Goal: Task Accomplishment & Management: Manage account settings

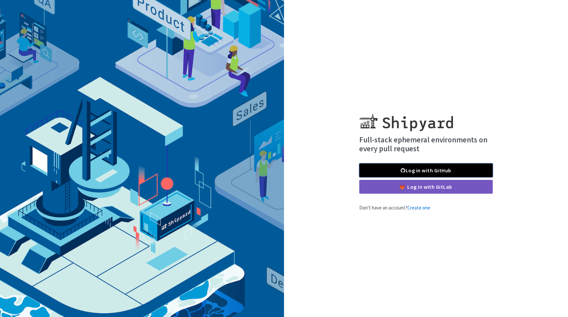
click at [392, 173] on link "Log in with GitHub" at bounding box center [425, 170] width 133 height 14
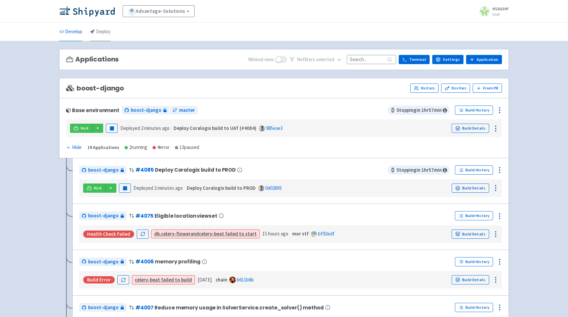
click at [101, 32] on link "Deploy" at bounding box center [100, 32] width 20 height 18
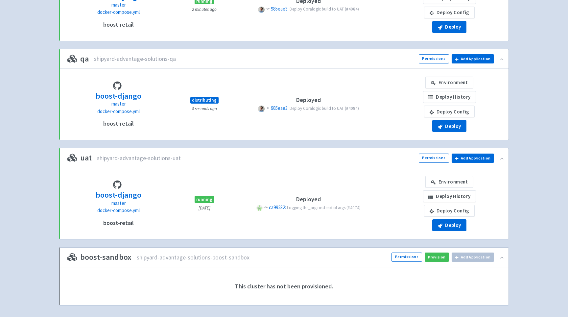
scroll to position [232, 0]
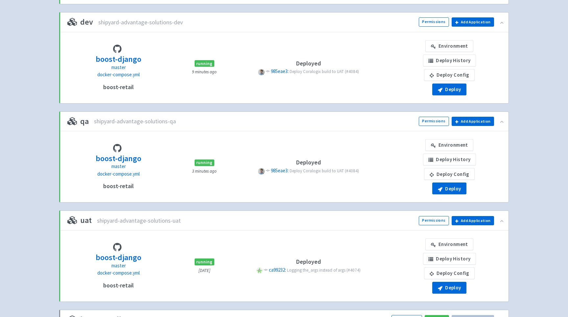
scroll to position [169, 0]
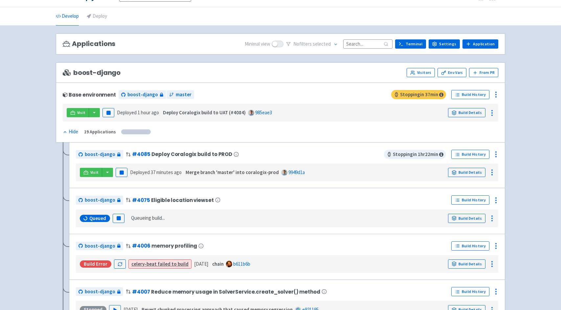
scroll to position [18, 0]
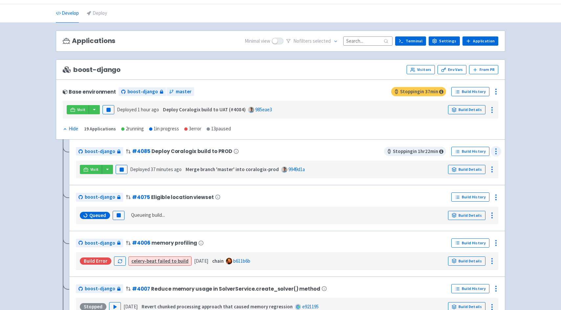
click at [498, 150] on icon at bounding box center [496, 152] width 8 height 8
click at [477, 174] on span "Env Vars" at bounding box center [472, 178] width 44 height 9
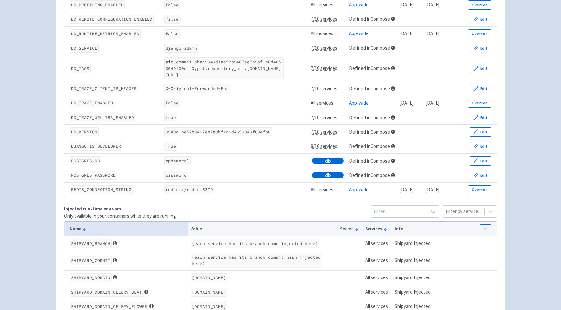
scroll to position [465, 0]
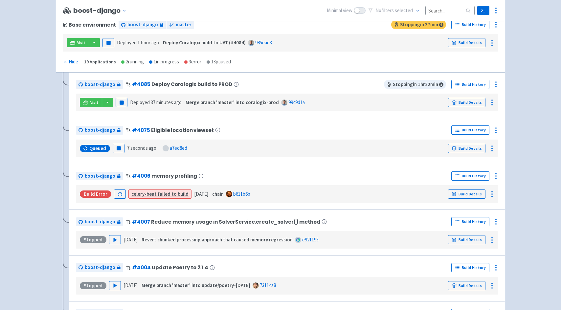
scroll to position [87, 0]
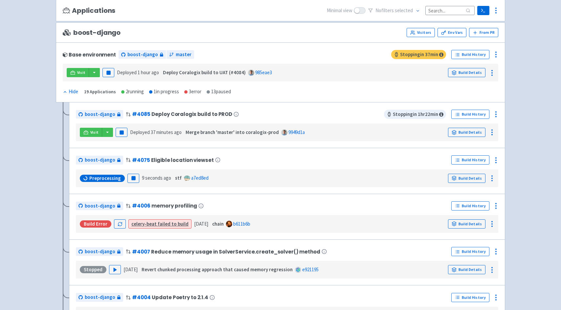
scroll to position [57, 0]
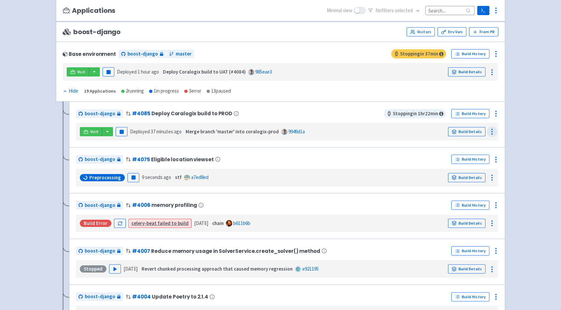
click at [494, 130] on icon at bounding box center [492, 132] width 8 height 8
click at [496, 115] on icon at bounding box center [496, 114] width 8 height 8
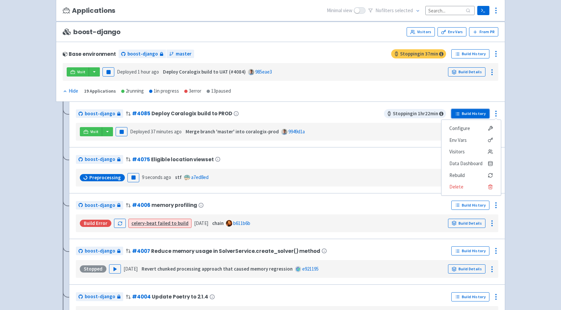
click at [466, 111] on link "Build History" at bounding box center [471, 113] width 38 height 9
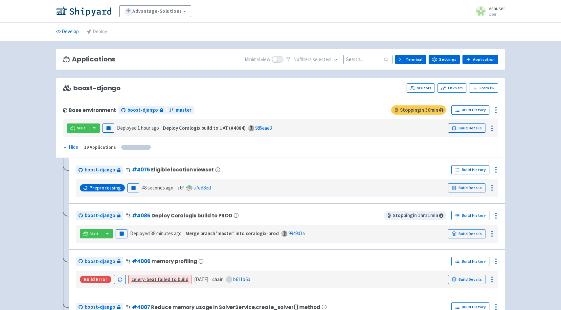
scroll to position [29, 0]
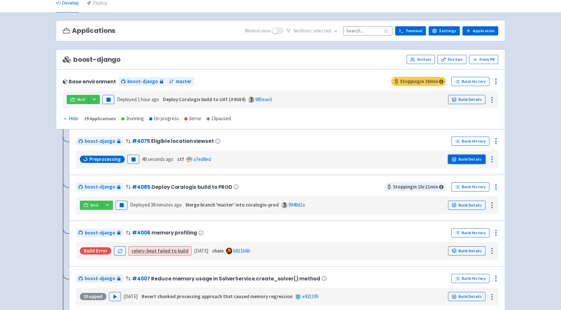
click at [472, 161] on link "Build Details" at bounding box center [466, 159] width 37 height 9
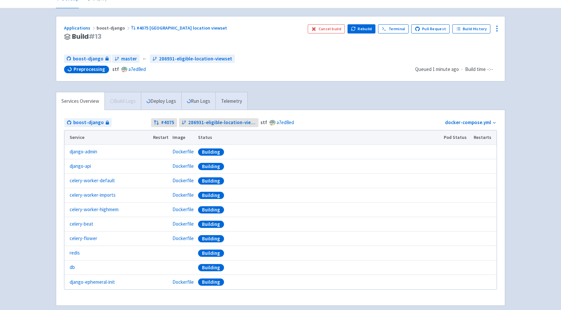
scroll to position [46, 0]
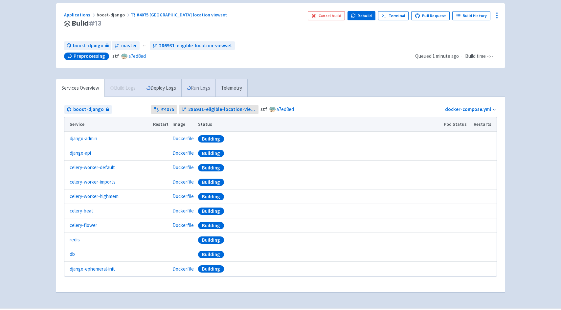
click at [198, 88] on link "Run Logs" at bounding box center [198, 88] width 34 height 18
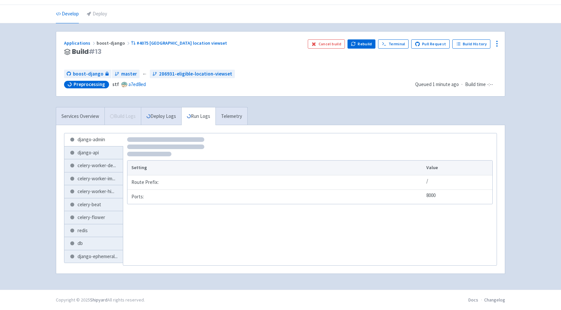
scroll to position [18, 0]
click at [105, 254] on span "django-ephemeral ..." at bounding box center [98, 257] width 40 height 8
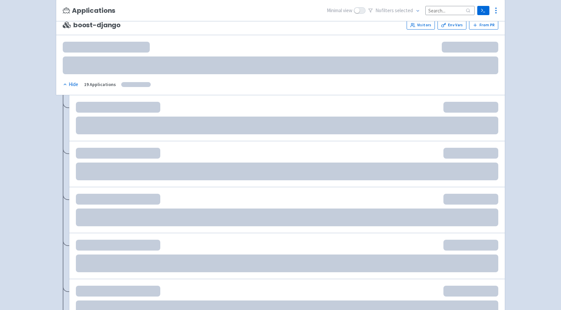
scroll to position [64, 0]
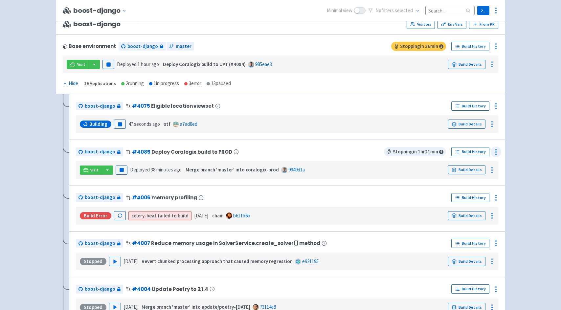
click at [495, 150] on icon at bounding box center [496, 152] width 8 height 8
click at [439, 161] on div "Visit Pause Deployed 38 minutes ago Merge branch 'master' into coralogix-prod 9…" at bounding box center [287, 170] width 423 height 18
click at [475, 155] on link "Build History" at bounding box center [471, 151] width 38 height 9
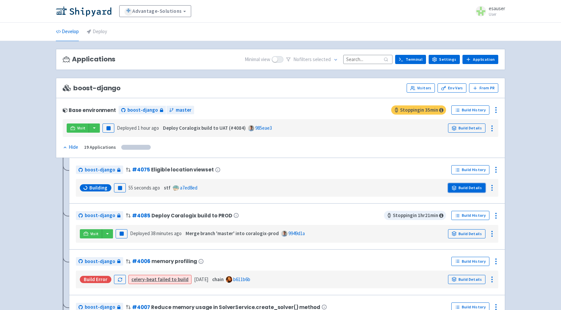
click at [474, 187] on link "Build Details" at bounding box center [466, 187] width 37 height 9
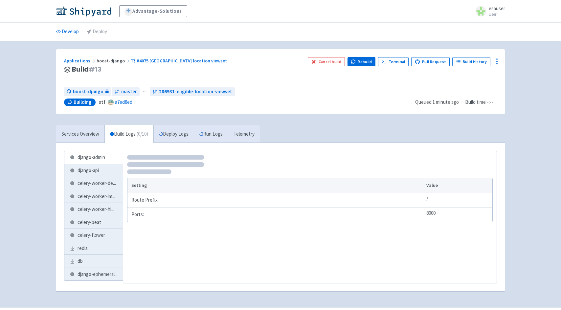
click at [95, 284] on div "django-admin django-api celery-worker-de ... celery-worker-im ... celery-worker…" at bounding box center [280, 217] width 449 height 149
click at [99, 276] on span "django-ephemeral ..." at bounding box center [98, 275] width 40 height 8
click at [225, 138] on link "Run Logs" at bounding box center [211, 134] width 34 height 18
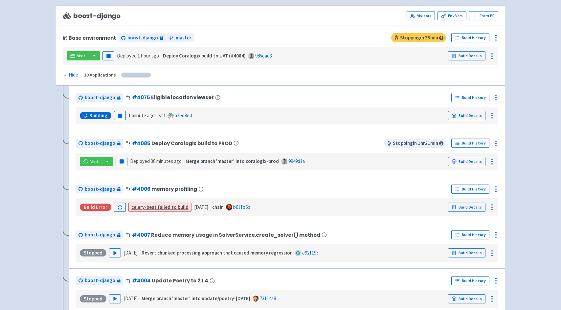
scroll to position [91, 0]
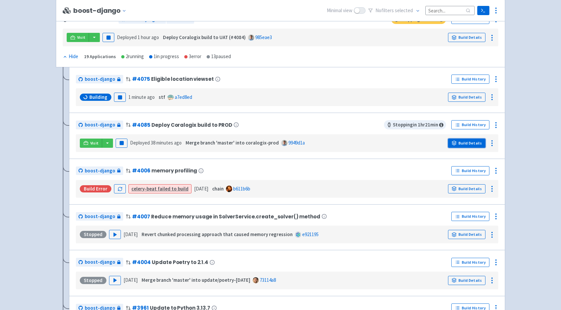
click at [473, 144] on link "Build Details" at bounding box center [466, 143] width 37 height 9
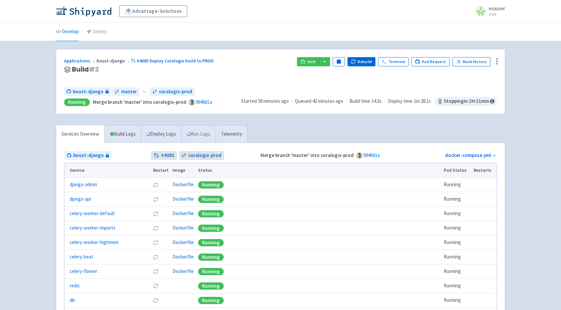
click at [201, 134] on link "Run Logs" at bounding box center [198, 134] width 34 height 18
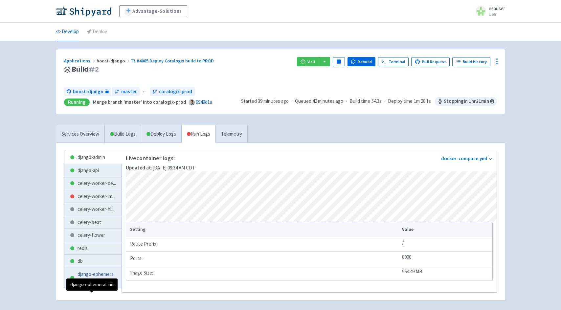
click at [96, 286] on span "django-ephemeral ..." at bounding box center [97, 278] width 39 height 15
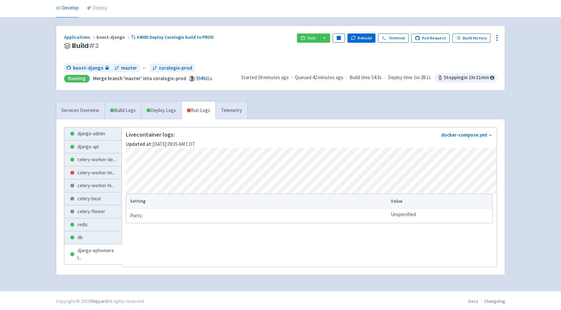
scroll to position [24, 0]
click at [92, 244] on link "db" at bounding box center [92, 237] width 57 height 13
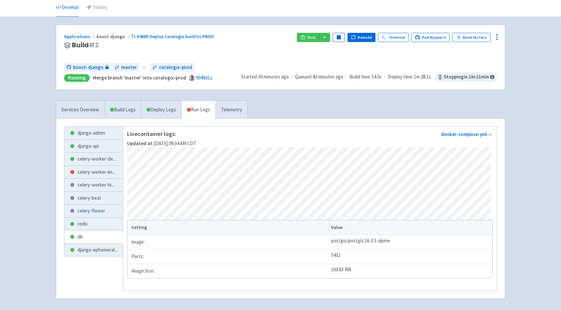
click at [95, 214] on link "celery-flower" at bounding box center [93, 211] width 59 height 13
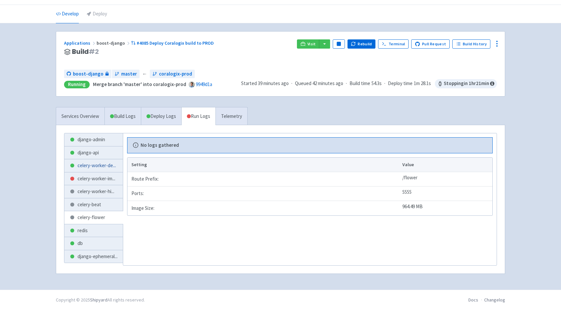
click at [98, 171] on link "celery-worker-de ..." at bounding box center [93, 165] width 59 height 13
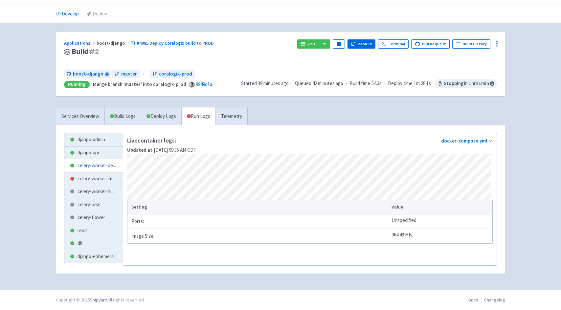
click at [101, 160] on link "celery-worker-de ..." at bounding box center [93, 165] width 59 height 13
click at [101, 155] on link "django-api" at bounding box center [93, 153] width 59 height 13
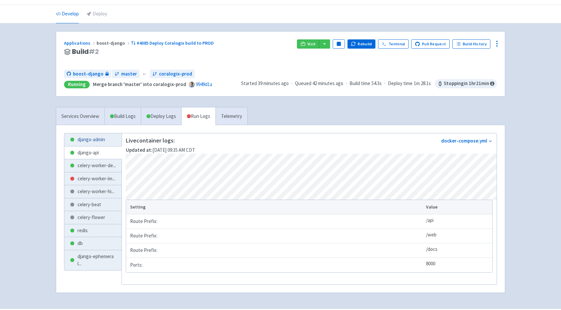
click at [98, 141] on link "django-admin" at bounding box center [92, 139] width 57 height 13
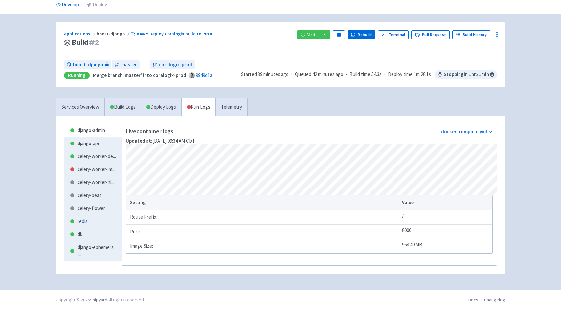
scroll to position [47, 0]
click at [93, 253] on span "django-ephemeral ..." at bounding box center [97, 251] width 39 height 15
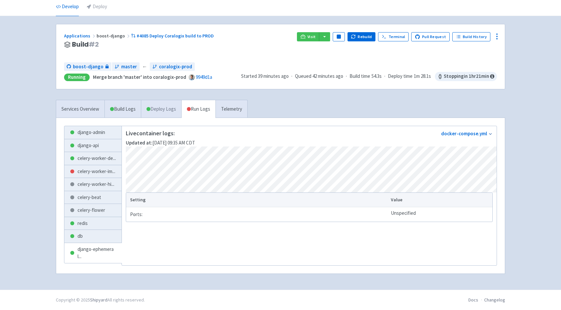
click at [158, 100] on link "Deploy Logs" at bounding box center [161, 109] width 40 height 18
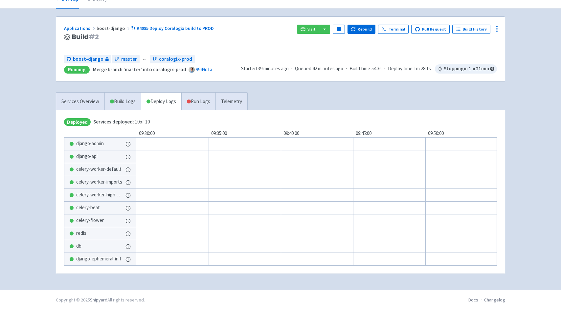
scroll to position [35, 0]
click at [123, 97] on link "Build Logs" at bounding box center [123, 102] width 36 height 18
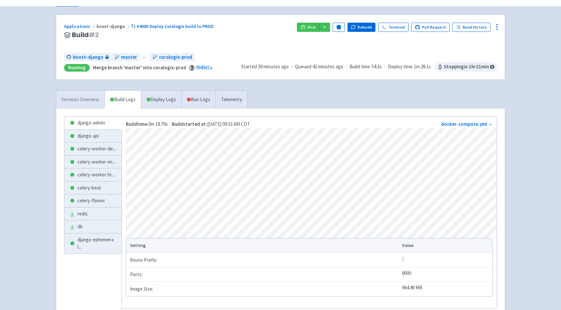
click at [94, 100] on link "Services Overview" at bounding box center [80, 100] width 48 height 18
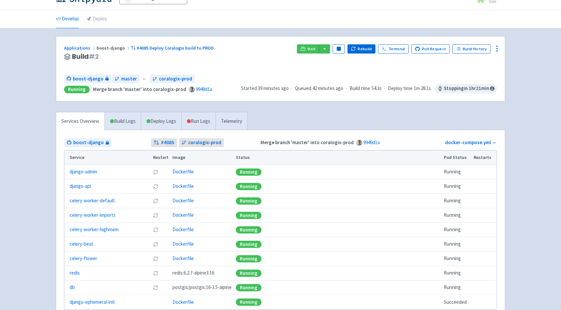
scroll to position [17, 0]
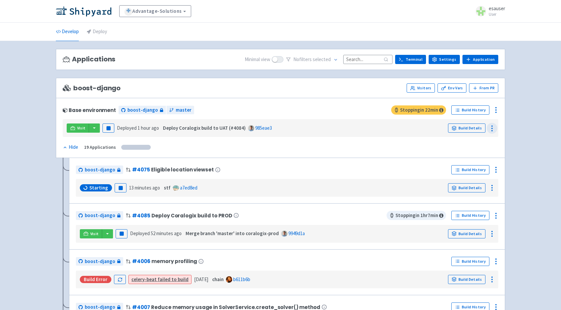
click at [497, 127] on div "Visit Pause Deployed 1 hour ago Deploy Coralogix build to UAT (#4084) 985eae3 B…" at bounding box center [281, 128] width 436 height 18
click at [493, 126] on icon at bounding box center [492, 129] width 8 height 8
click at [498, 114] on div at bounding box center [496, 110] width 11 height 11
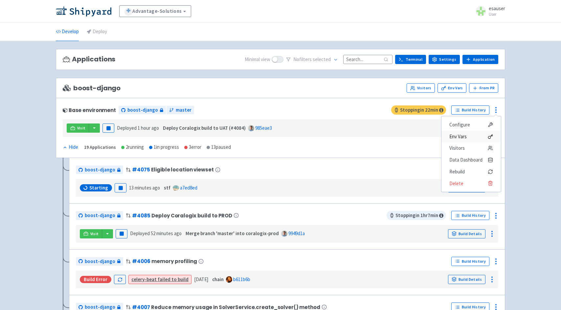
click at [470, 138] on span "Env Vars" at bounding box center [472, 136] width 44 height 9
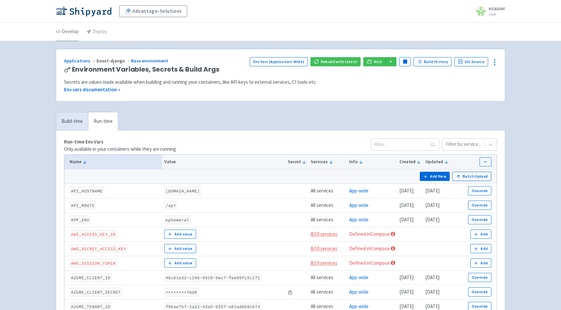
click at [69, 31] on link "Develop" at bounding box center [67, 32] width 23 height 18
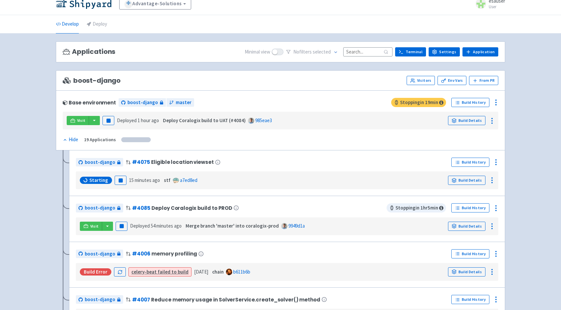
scroll to position [9, 0]
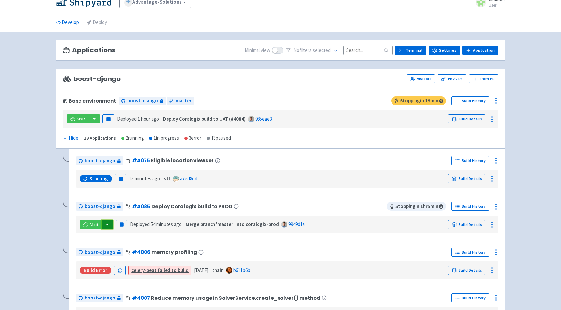
click at [106, 226] on button "button" at bounding box center [107, 224] width 11 height 9
click at [131, 249] on link "boost-django (django-admin)" at bounding box center [139, 248] width 75 height 10
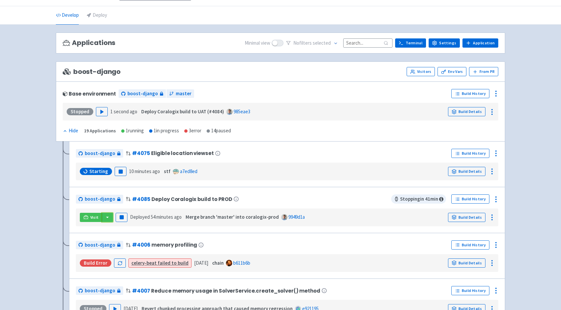
scroll to position [0, 0]
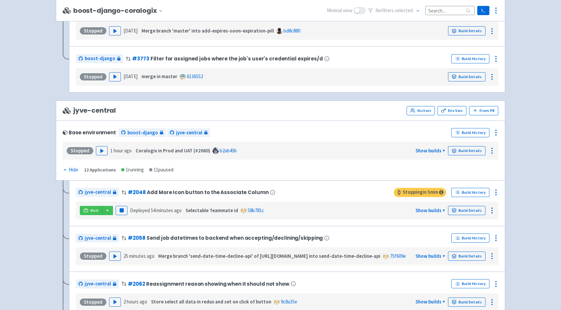
scroll to position [1345, 0]
